Goal: Use online tool/utility: Utilize a website feature to perform a specific function

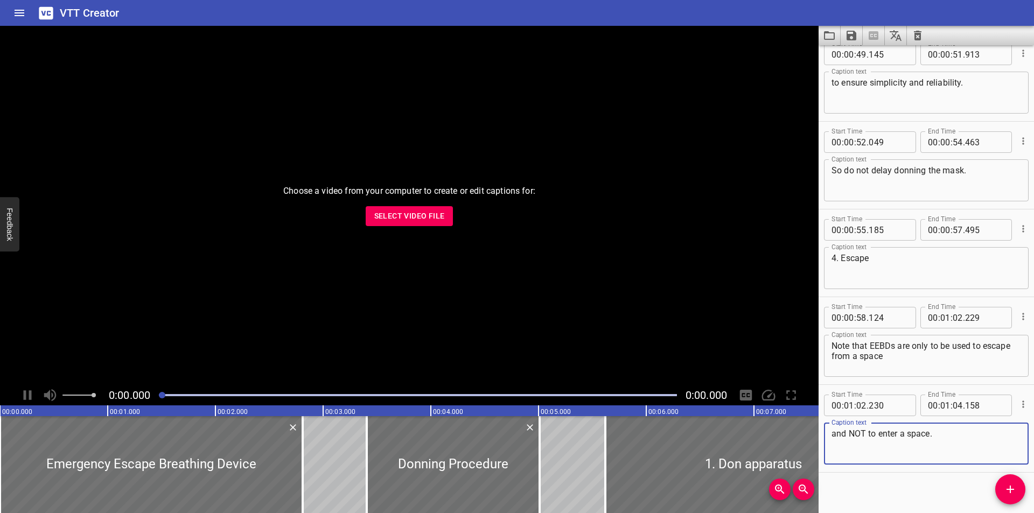
scroll to position [1426, 0]
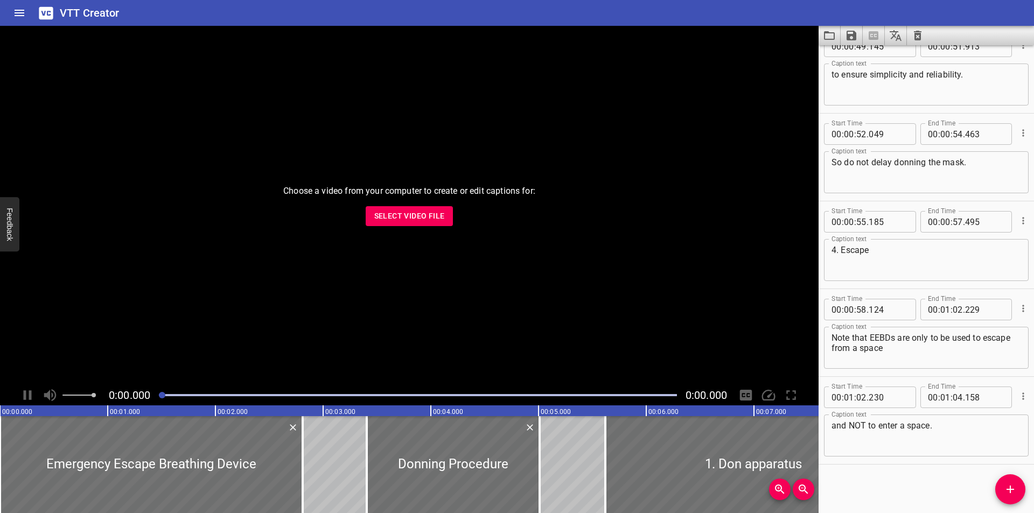
click at [410, 215] on span "Select Video File" at bounding box center [409, 215] width 71 height 13
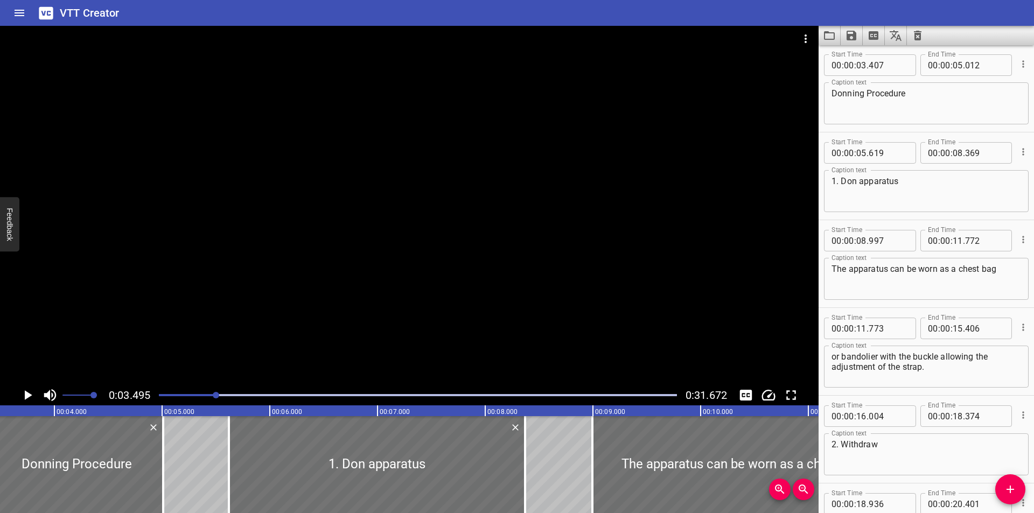
scroll to position [88, 0]
click at [806, 32] on button "Video Options" at bounding box center [806, 39] width 26 height 26
click at [824, 36] on li "Select New Video File..." at bounding box center [846, 39] width 107 height 19
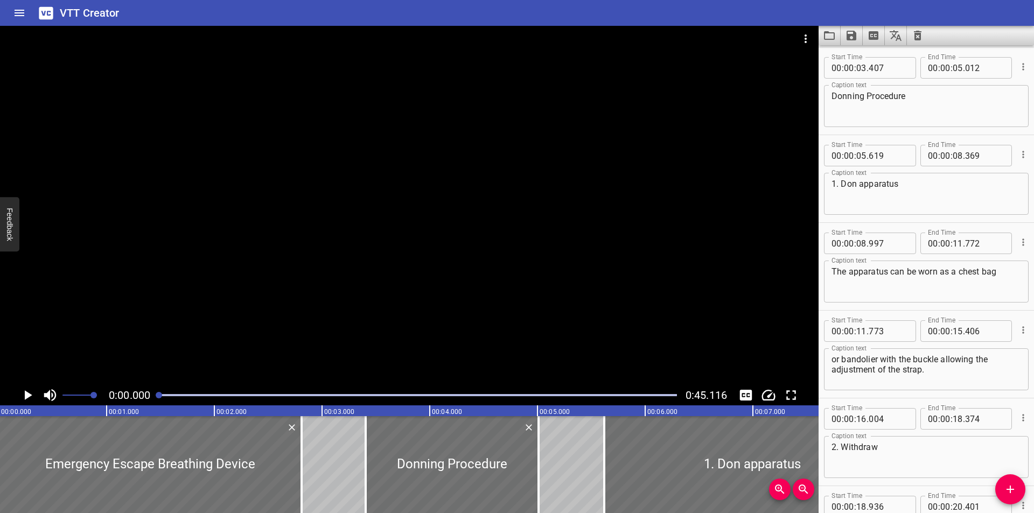
scroll to position [0, 0]
click at [793, 26] on button "Video Options" at bounding box center [806, 39] width 26 height 26
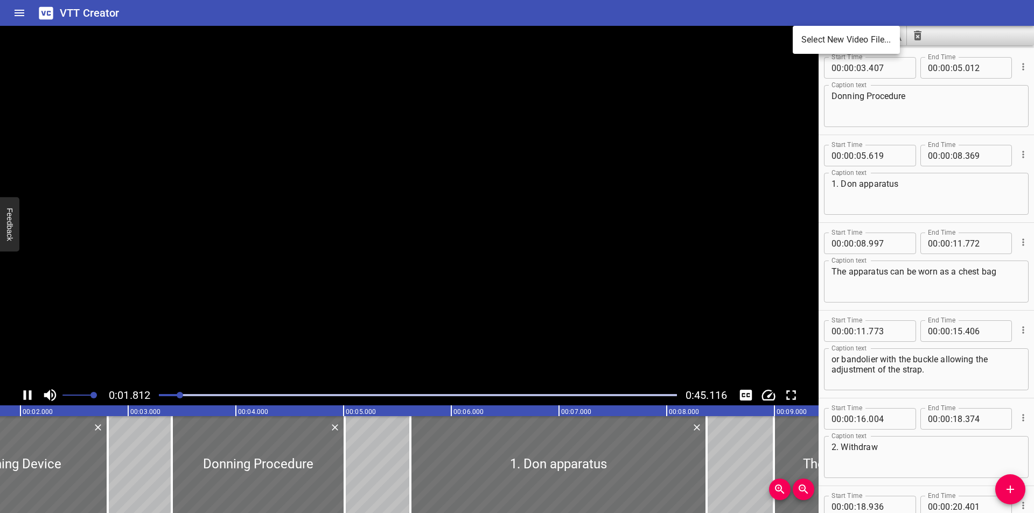
click at [742, 390] on div at bounding box center [517, 256] width 1034 height 513
click at [742, 390] on div "Select New Video File..." at bounding box center [517, 256] width 1034 height 513
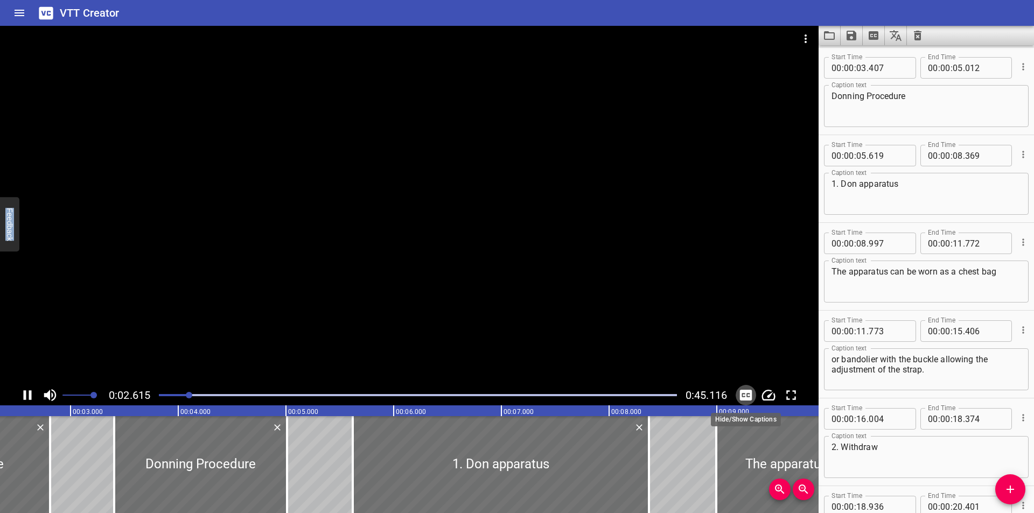
click at [742, 390] on icon "Toggle captions" at bounding box center [746, 395] width 12 height 11
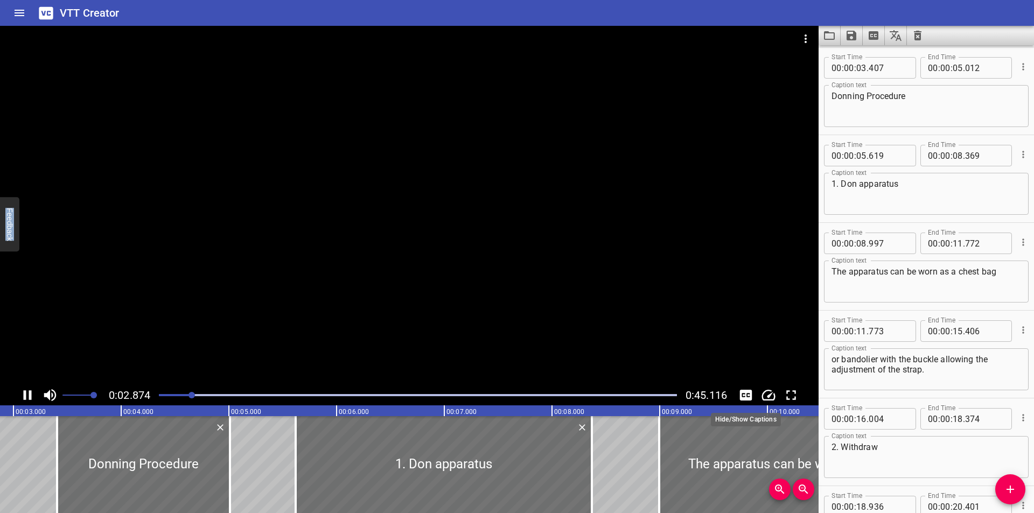
click at [744, 392] on icon "Toggle captions" at bounding box center [746, 395] width 12 height 11
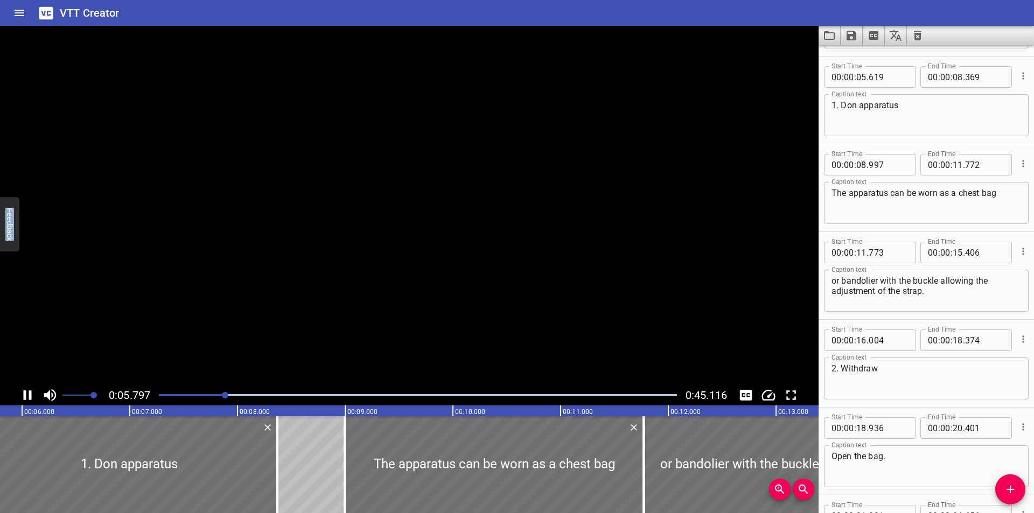
scroll to position [176, 0]
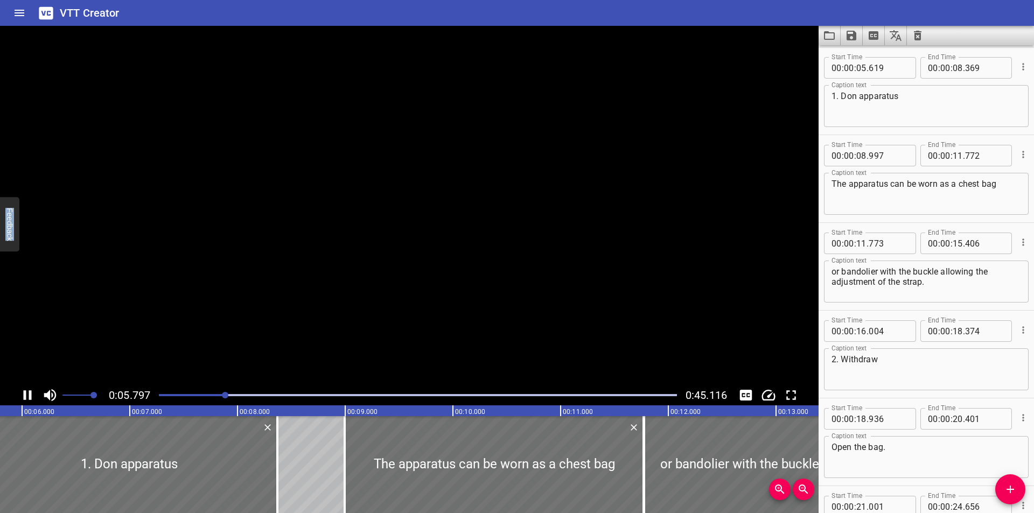
click at [328, 192] on video at bounding box center [409, 205] width 819 height 359
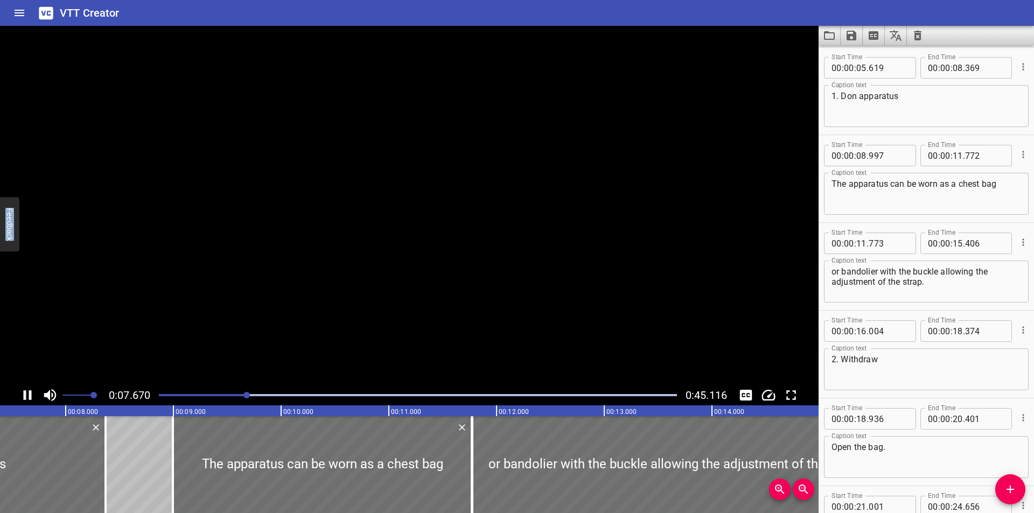
scroll to position [0, 824]
